Goal: Transaction & Acquisition: Obtain resource

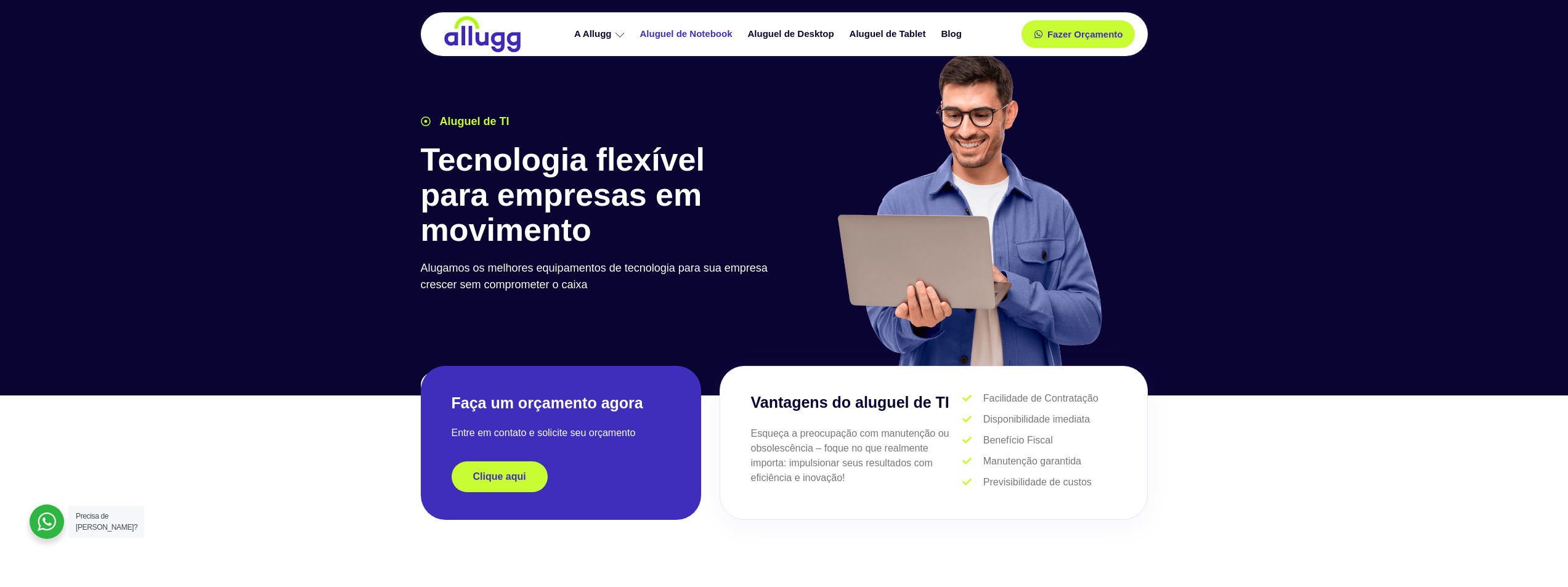
click at [722, 32] on link "Aluguel de Notebook" at bounding box center [688, 34] width 108 height 22
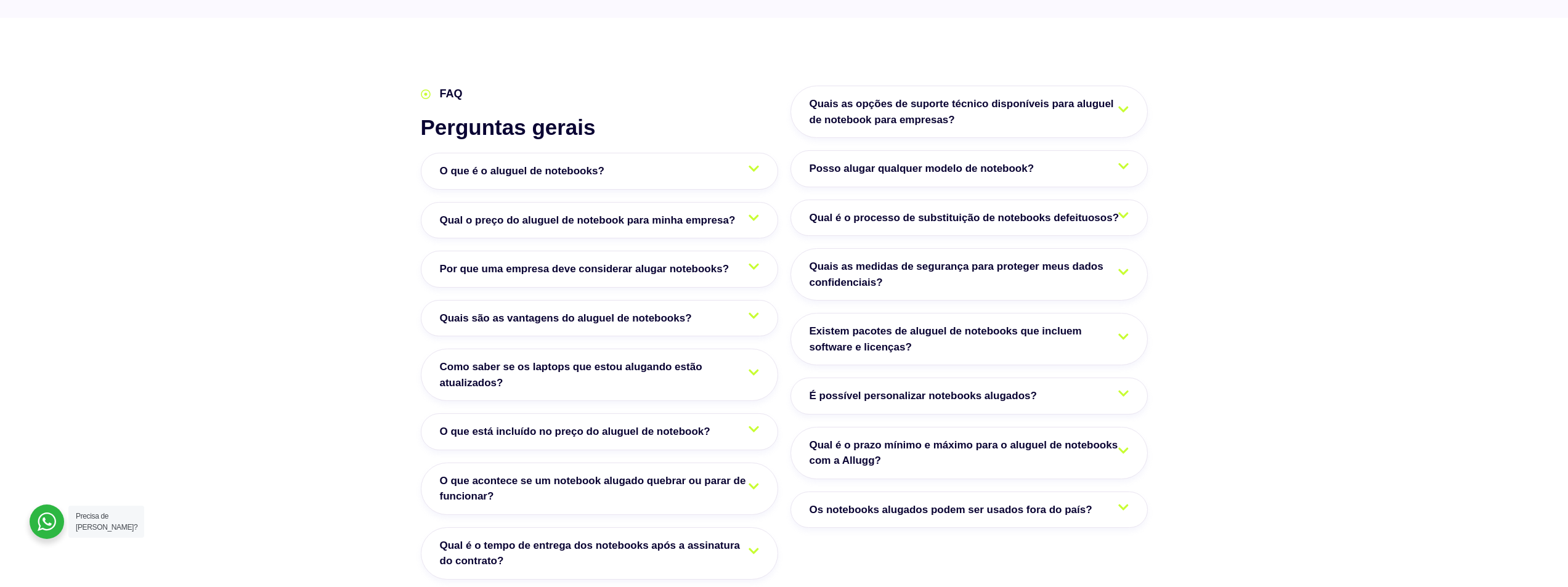
scroll to position [2033, 0]
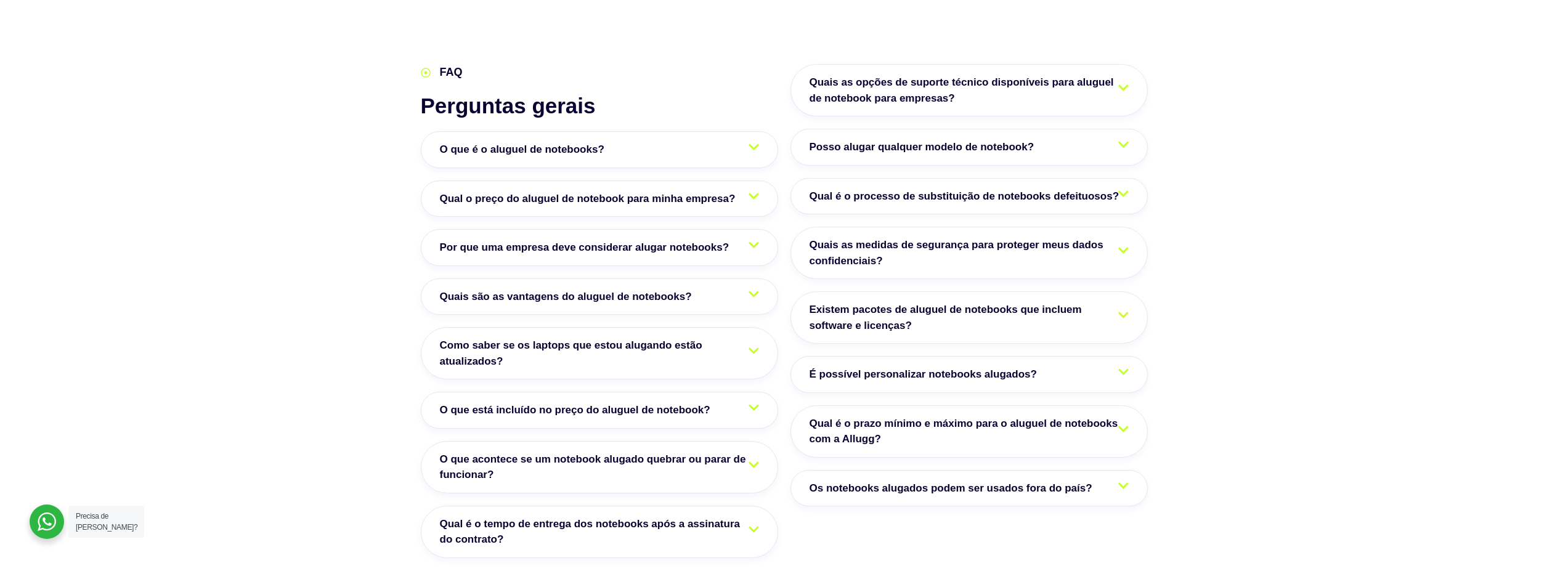
click at [1095, 129] on link "Posso alugar qualquer modelo de notebook?" at bounding box center [969, 147] width 357 height 37
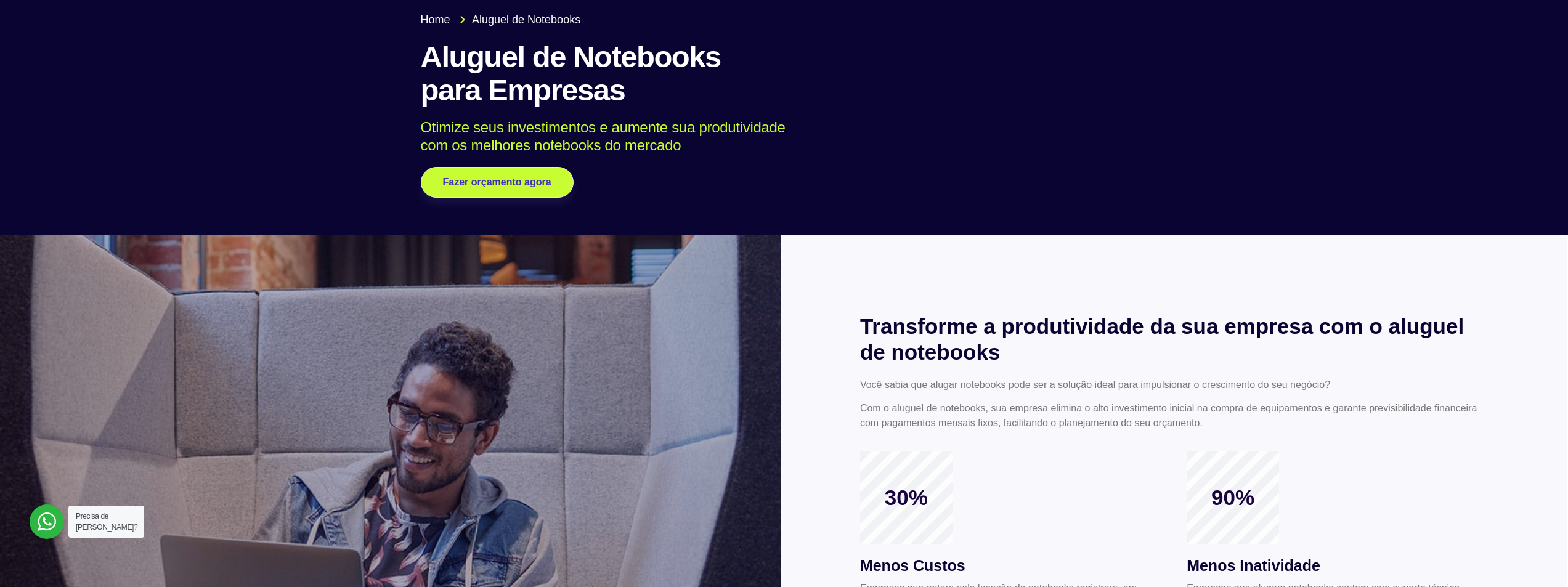
scroll to position [62, 0]
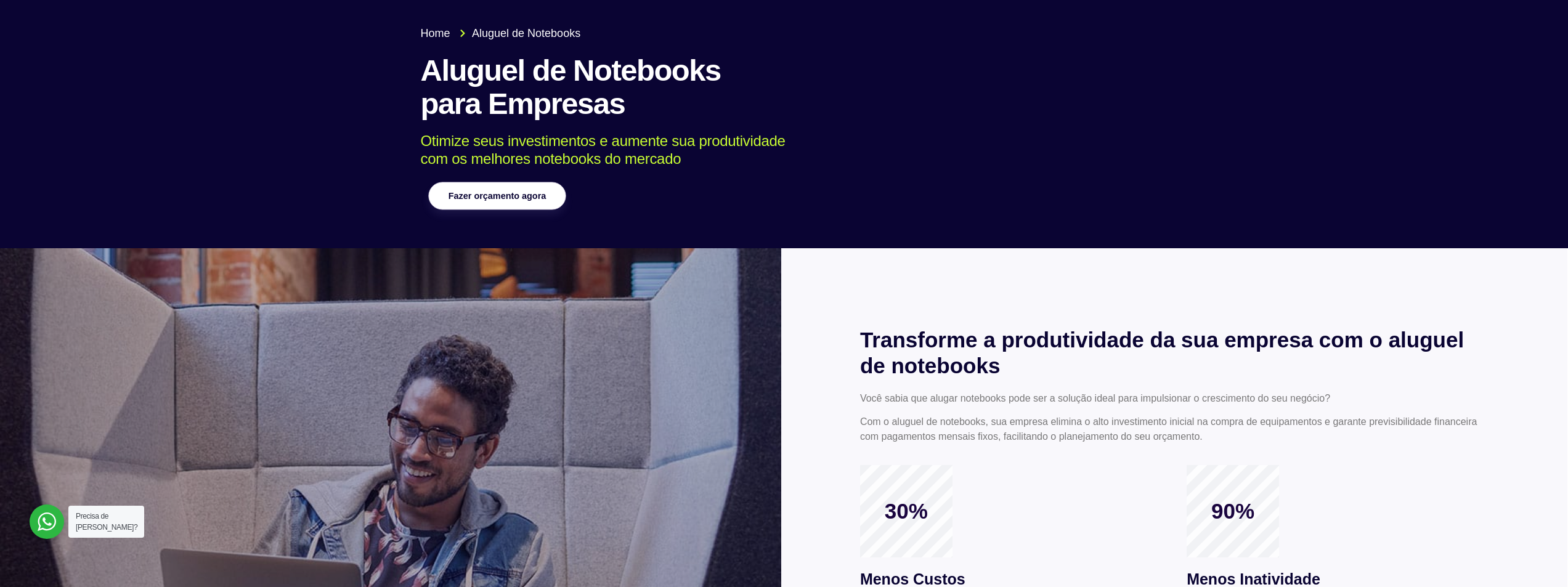
click at [547, 188] on link "Fazer orçamento agora" at bounding box center [497, 196] width 137 height 28
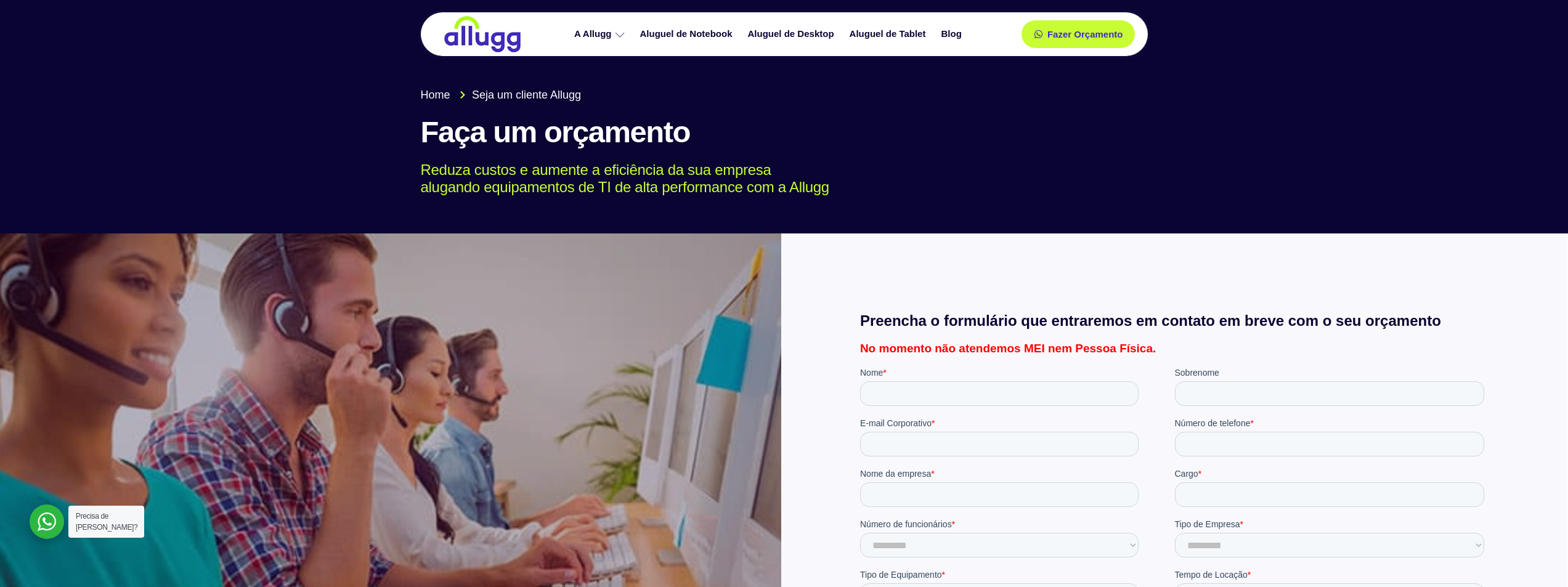
scroll to position [246, 0]
